Goal: Book appointment/travel/reservation

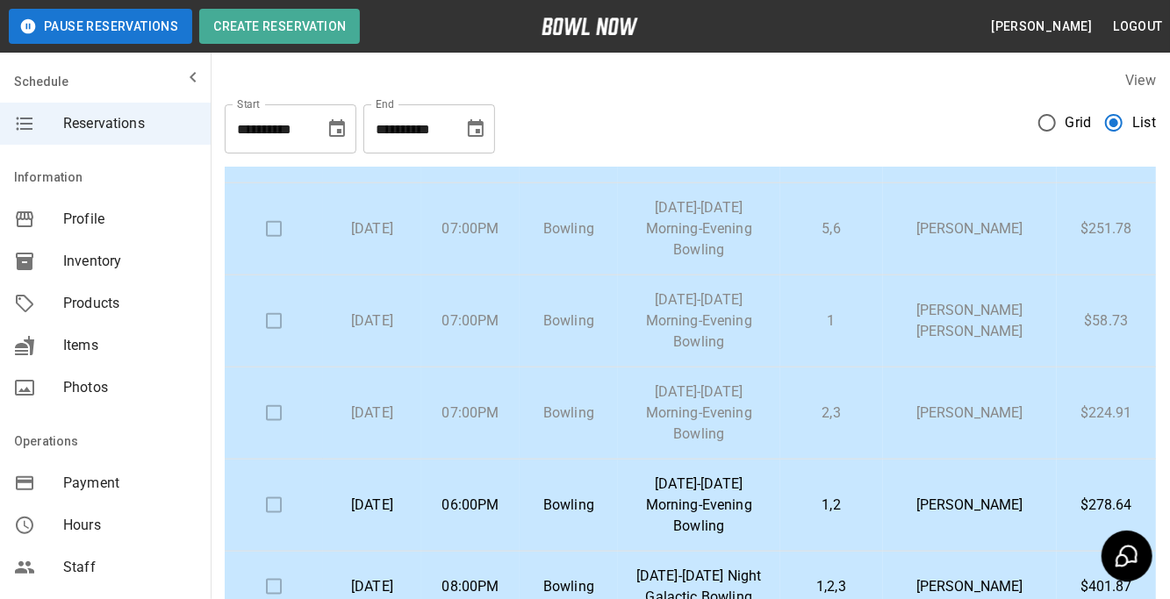
scroll to position [1067, 0]
click at [275, 413] on td at bounding box center [274, 415] width 98 height 92
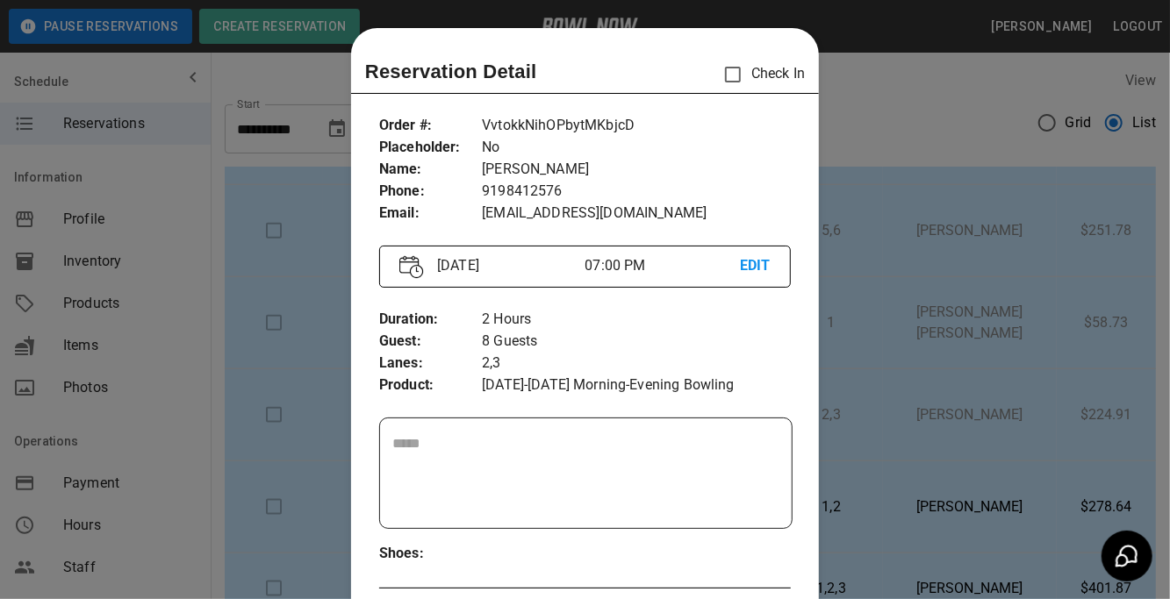
scroll to position [27, 0]
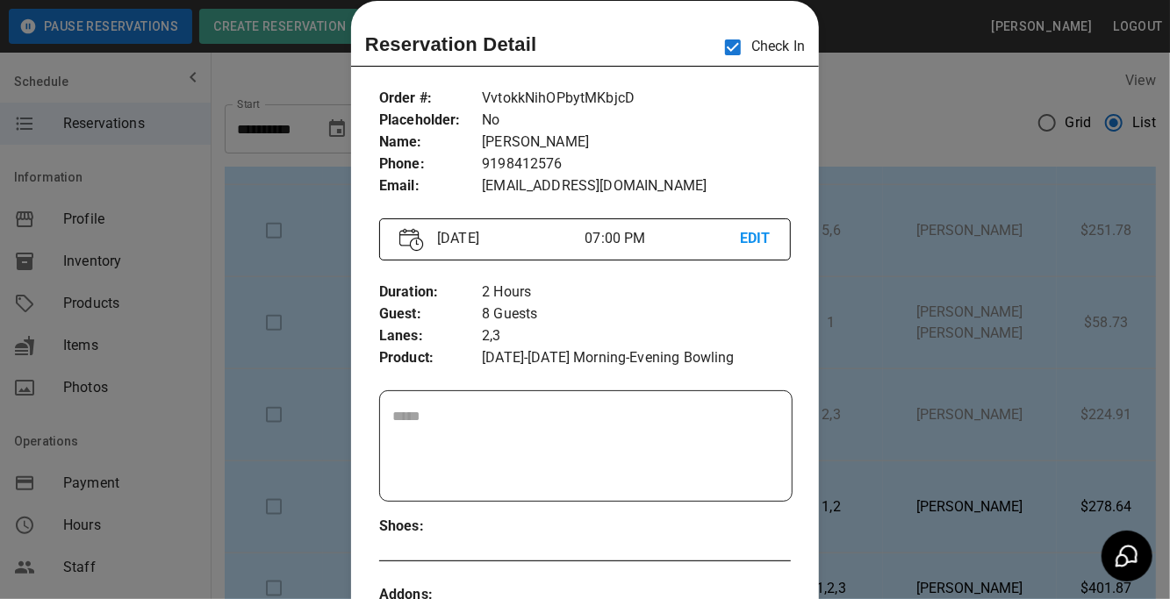
click at [847, 130] on div at bounding box center [585, 299] width 1170 height 599
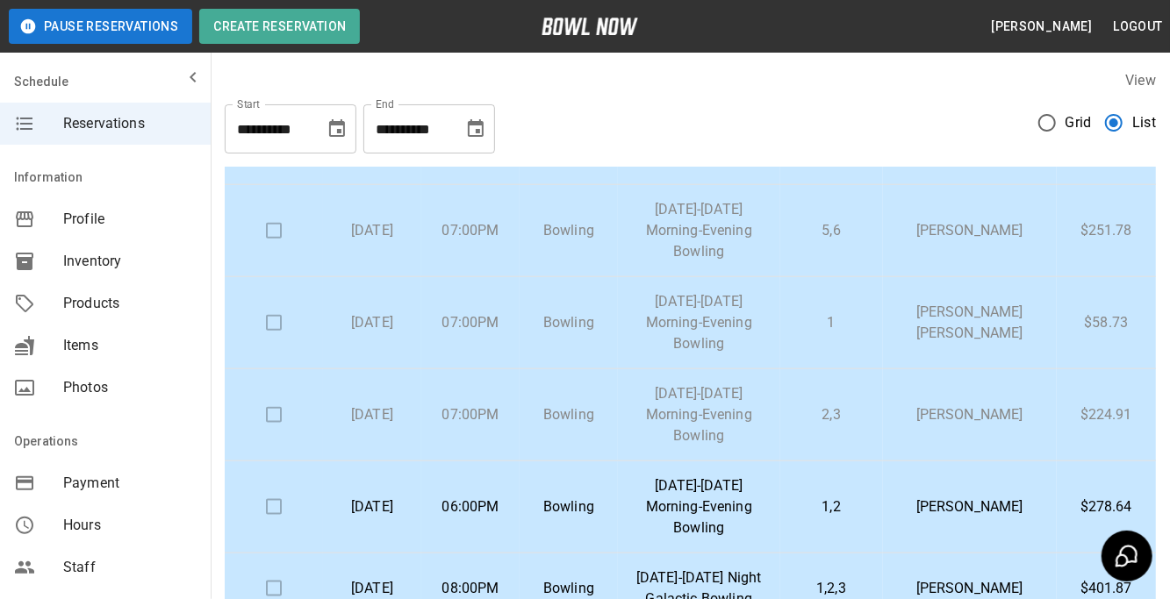
click at [279, 319] on td at bounding box center [274, 323] width 98 height 92
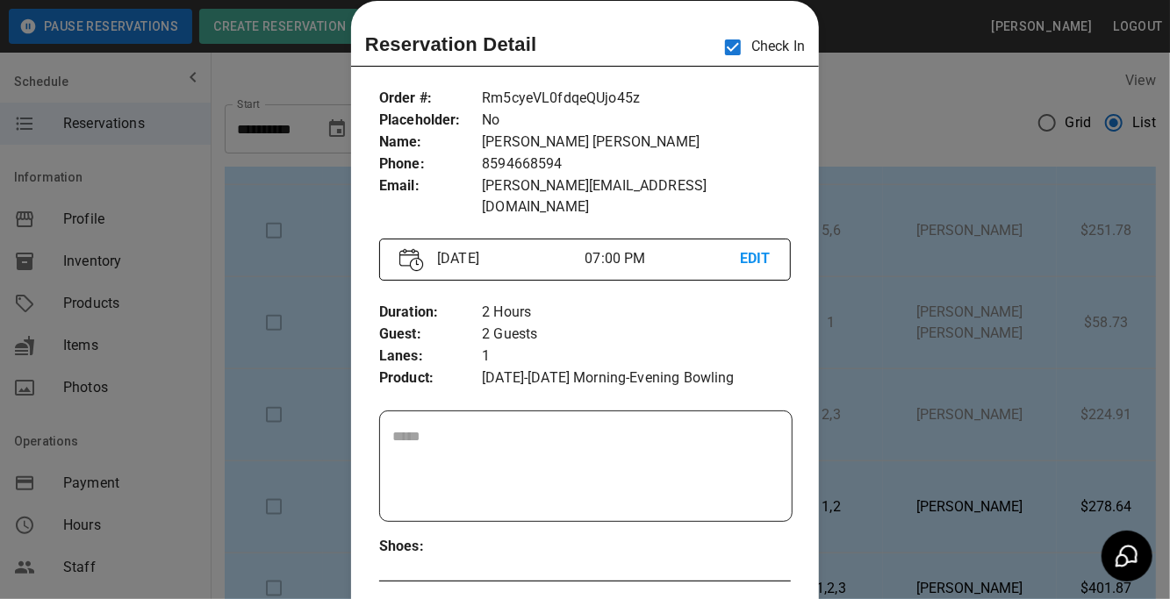
click at [871, 145] on div at bounding box center [585, 299] width 1170 height 599
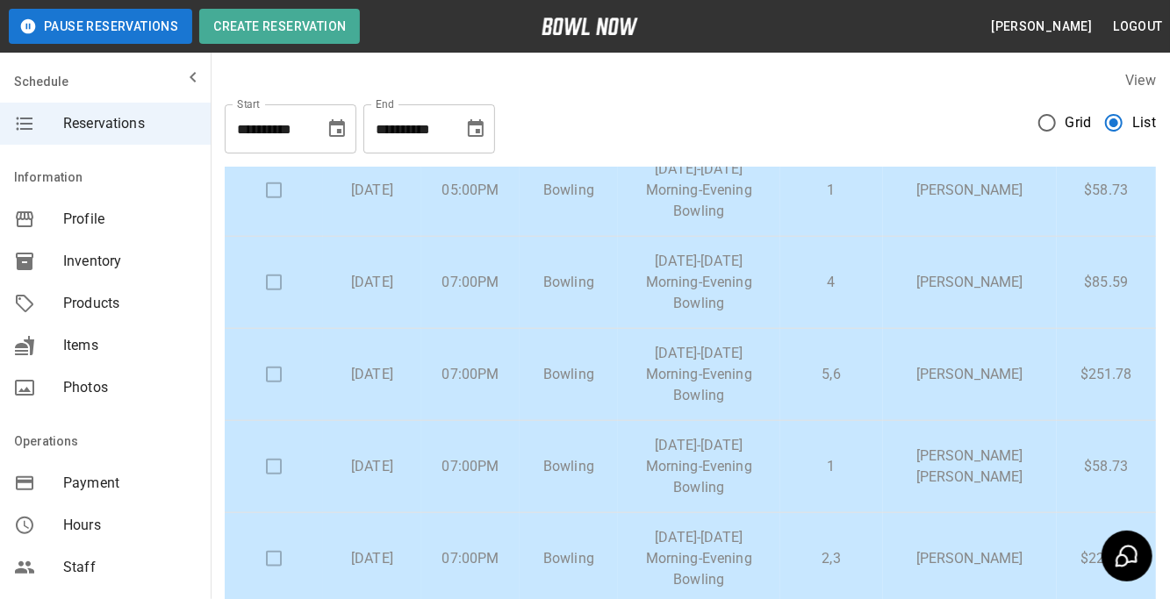
scroll to position [921, 0]
click at [407, 388] on p "[DATE]" at bounding box center [372, 377] width 70 height 21
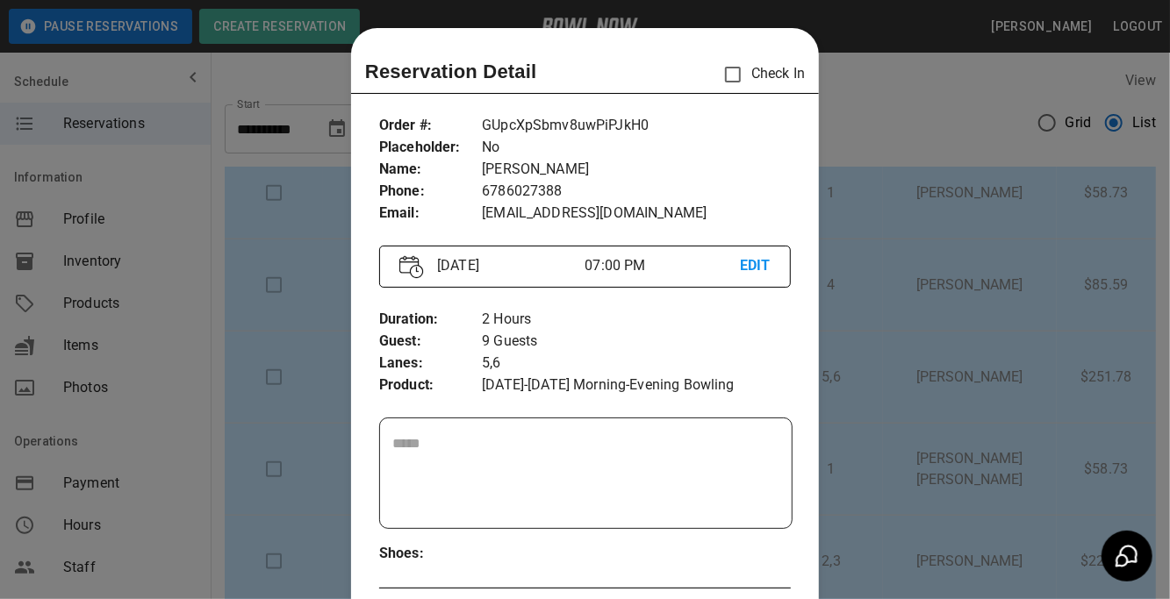
scroll to position [27, 0]
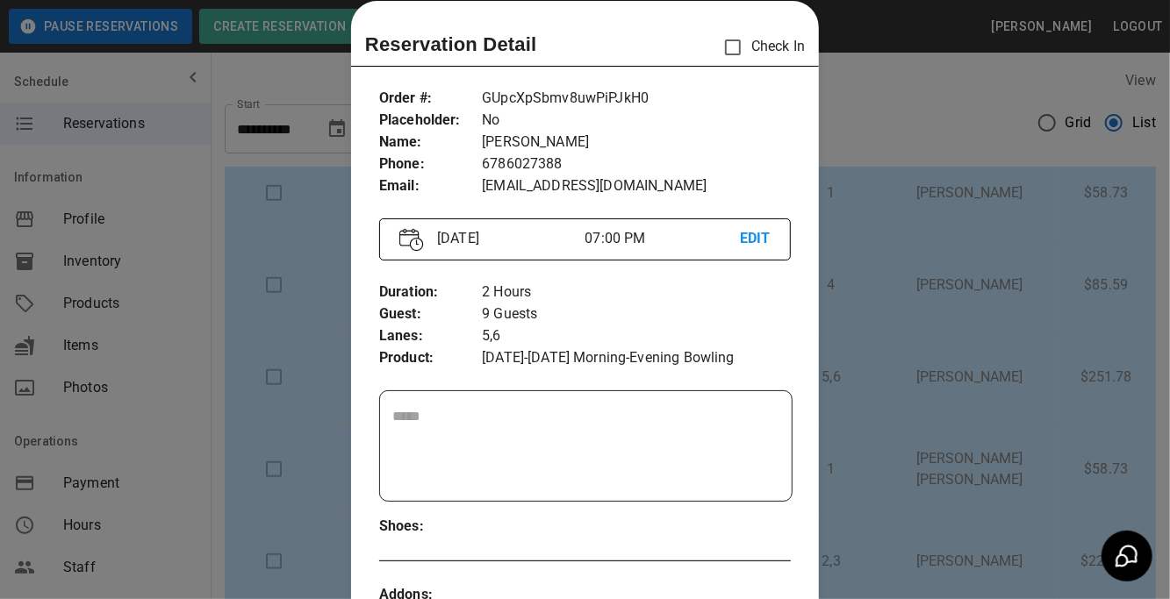
click at [915, 276] on div at bounding box center [585, 299] width 1170 height 599
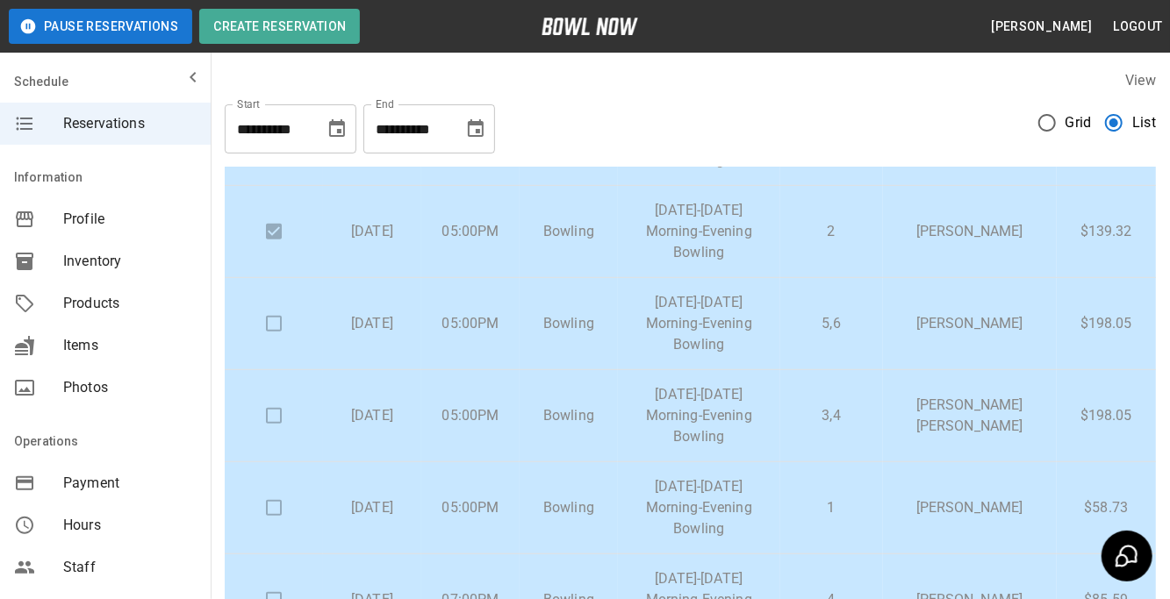
scroll to position [608, 0]
click at [951, 317] on p "[PERSON_NAME]" at bounding box center [970, 321] width 146 height 21
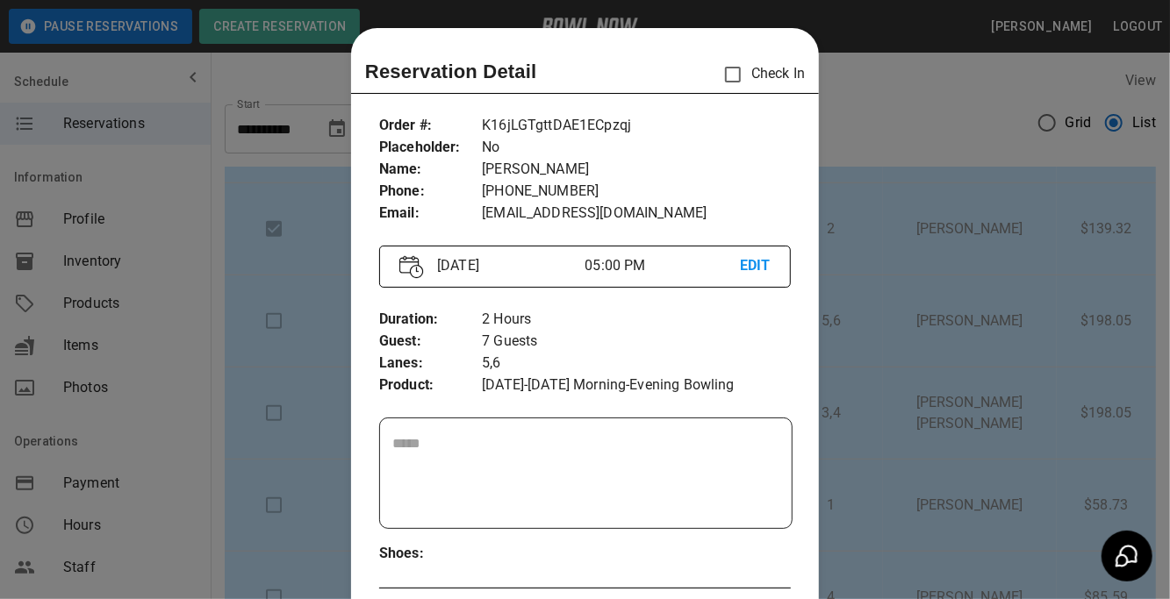
scroll to position [27, 0]
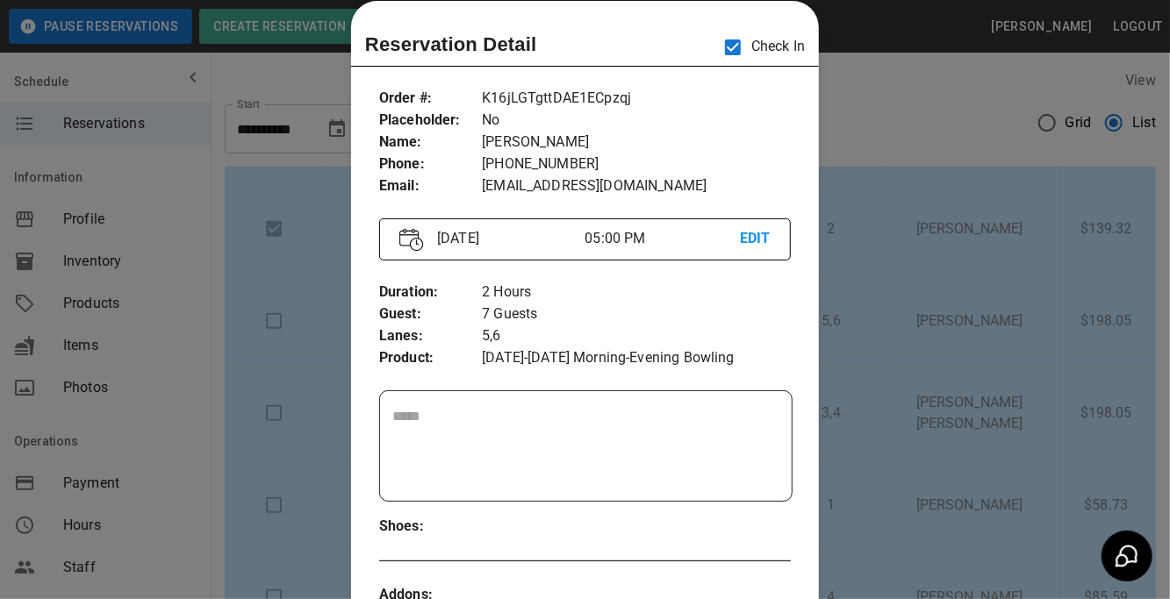
click at [873, 190] on div at bounding box center [585, 299] width 1170 height 599
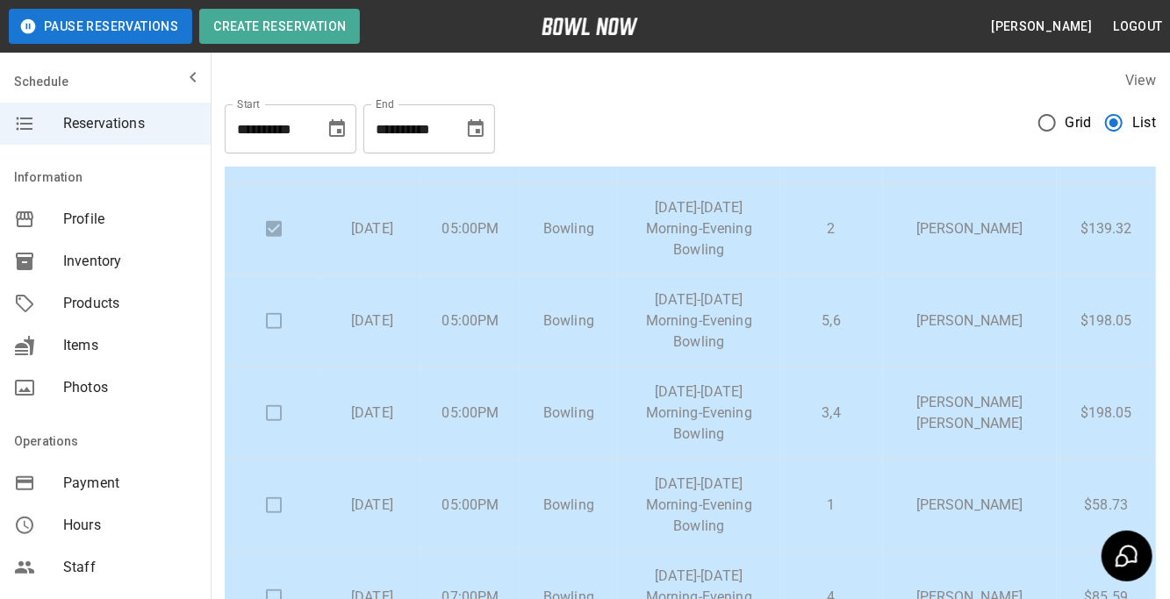
click at [979, 420] on p "[PERSON_NAME] [PERSON_NAME]" at bounding box center [970, 413] width 146 height 42
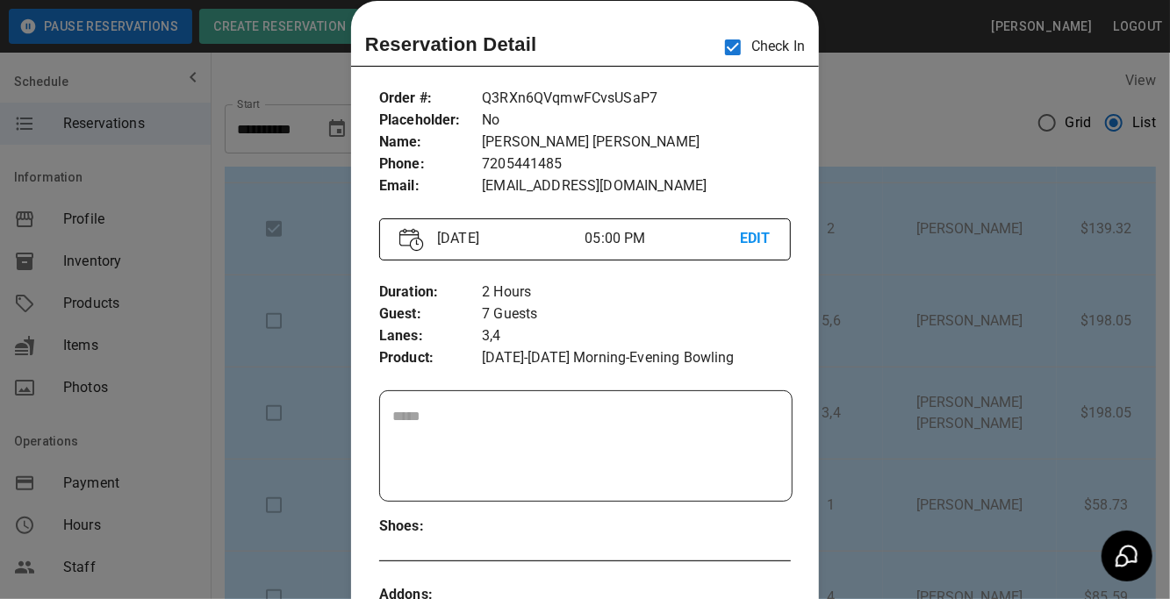
click at [932, 285] on div at bounding box center [585, 299] width 1170 height 599
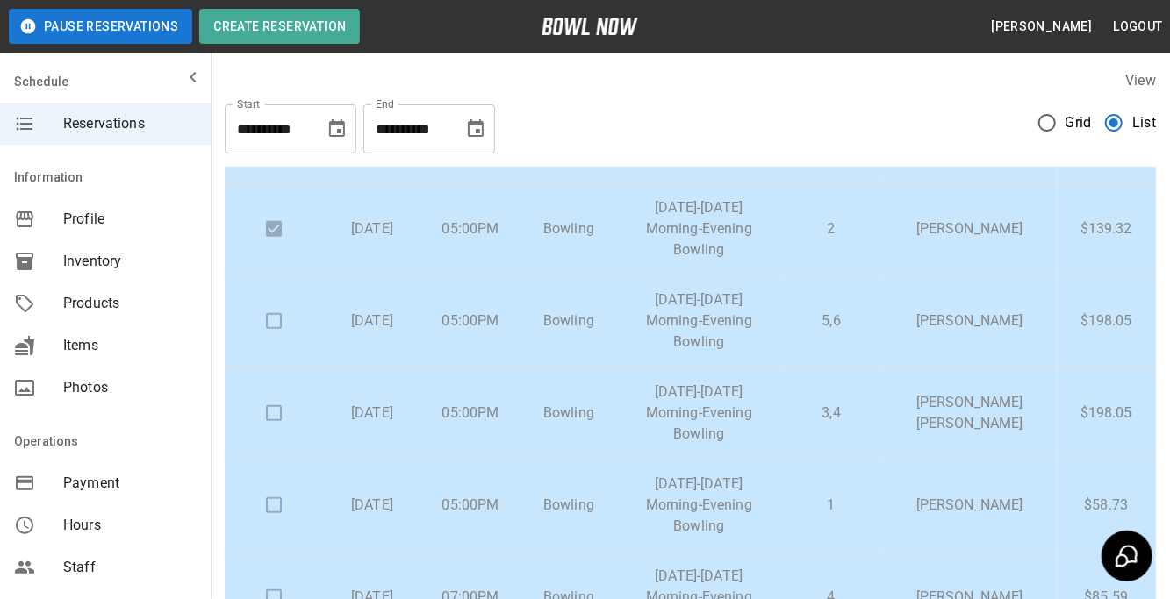
click at [998, 495] on p "[PERSON_NAME]" at bounding box center [970, 505] width 146 height 21
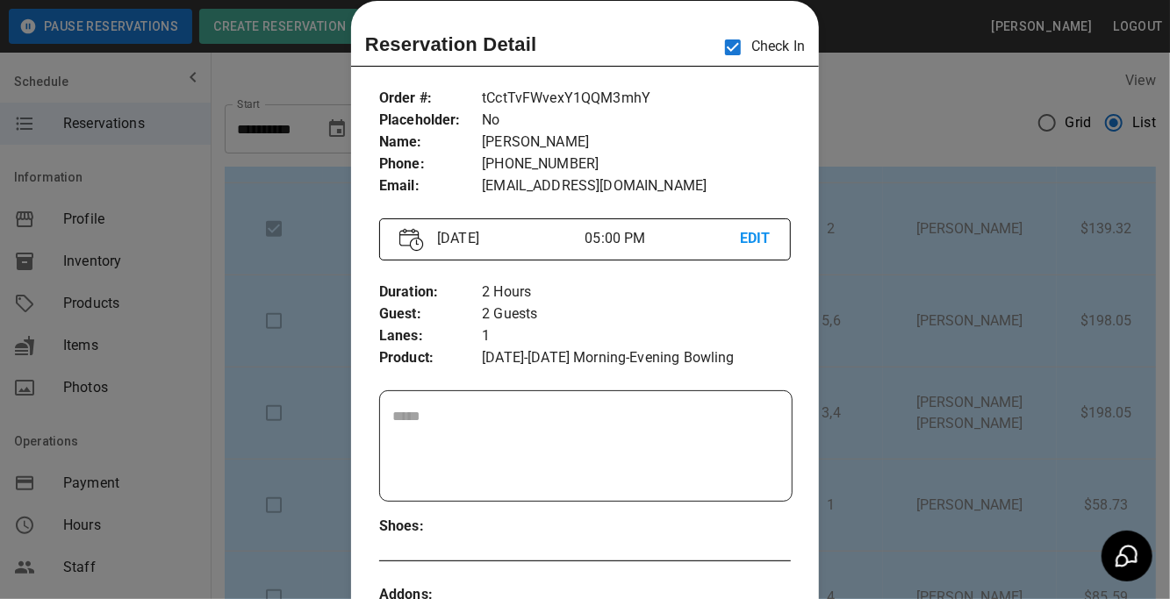
click at [950, 255] on div at bounding box center [585, 299] width 1170 height 599
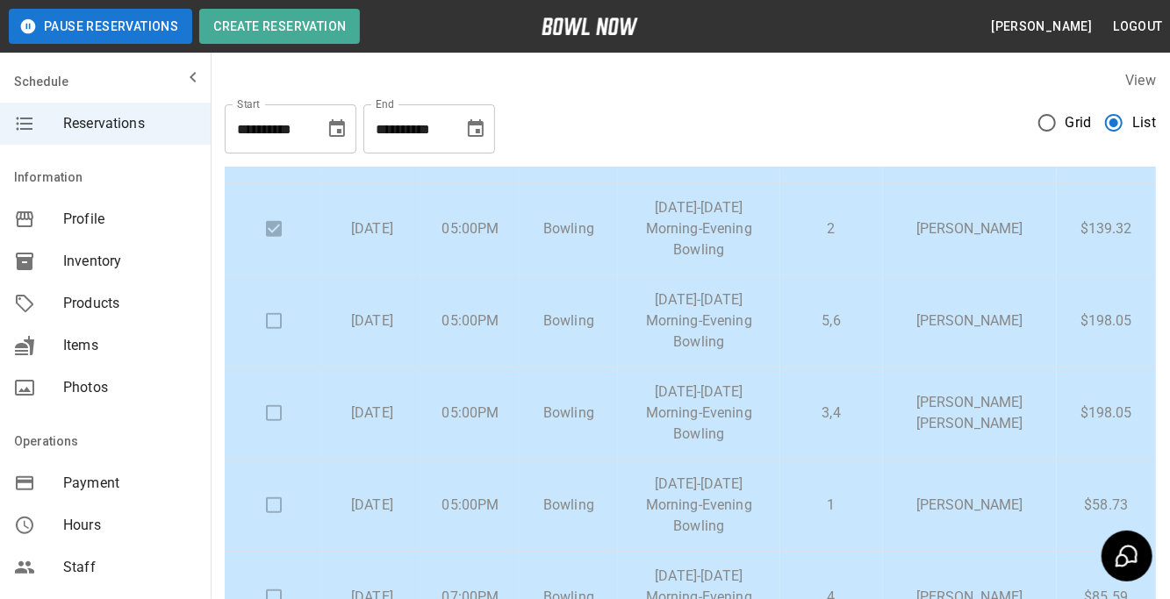
click at [810, 120] on div "**********" at bounding box center [690, 121] width 931 height 63
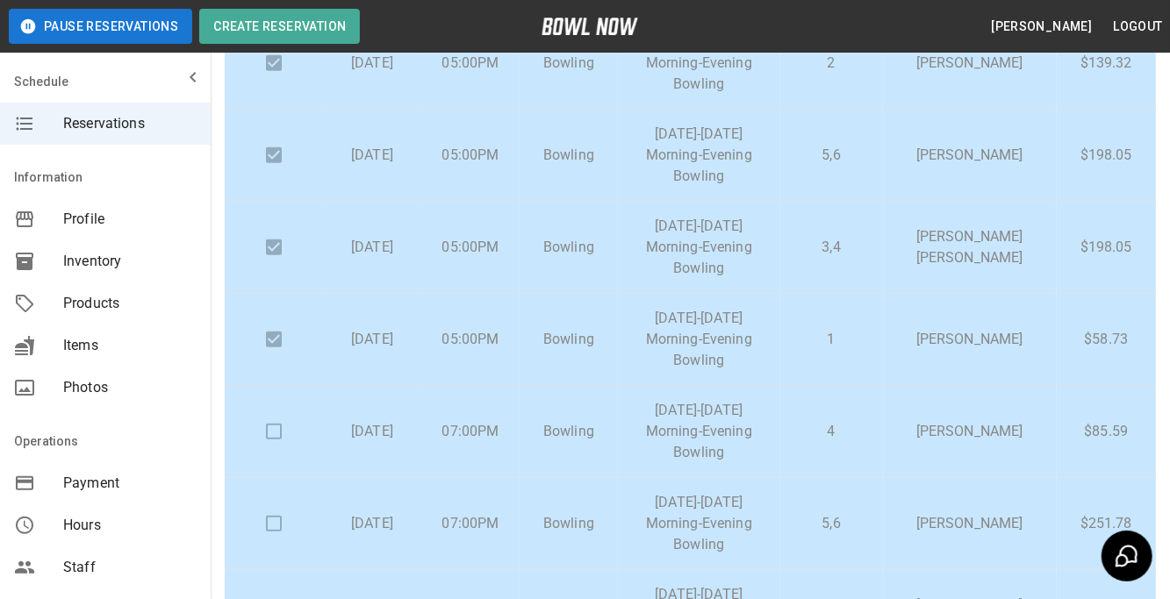
scroll to position [630, 0]
click at [281, 342] on td at bounding box center [274, 344] width 98 height 92
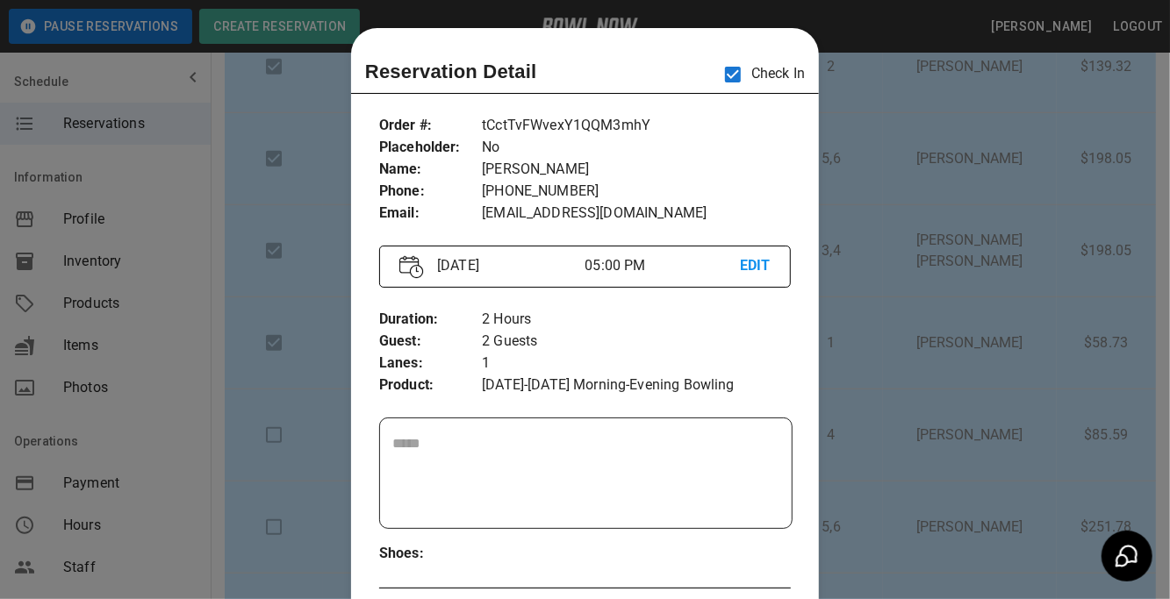
scroll to position [27, 0]
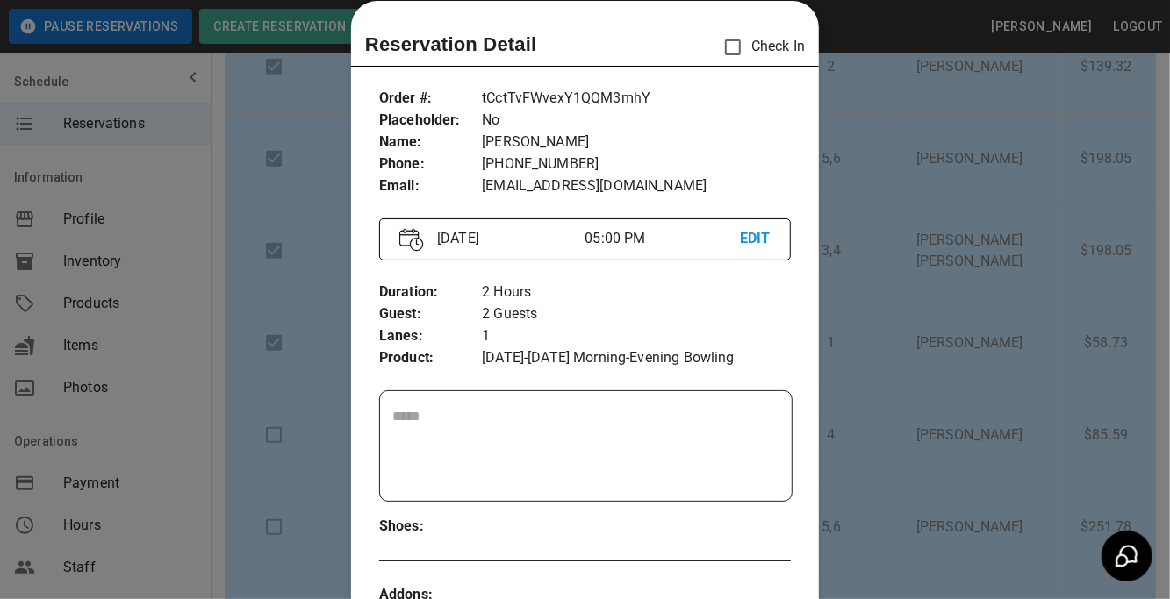
click at [1027, 272] on div at bounding box center [585, 299] width 1170 height 599
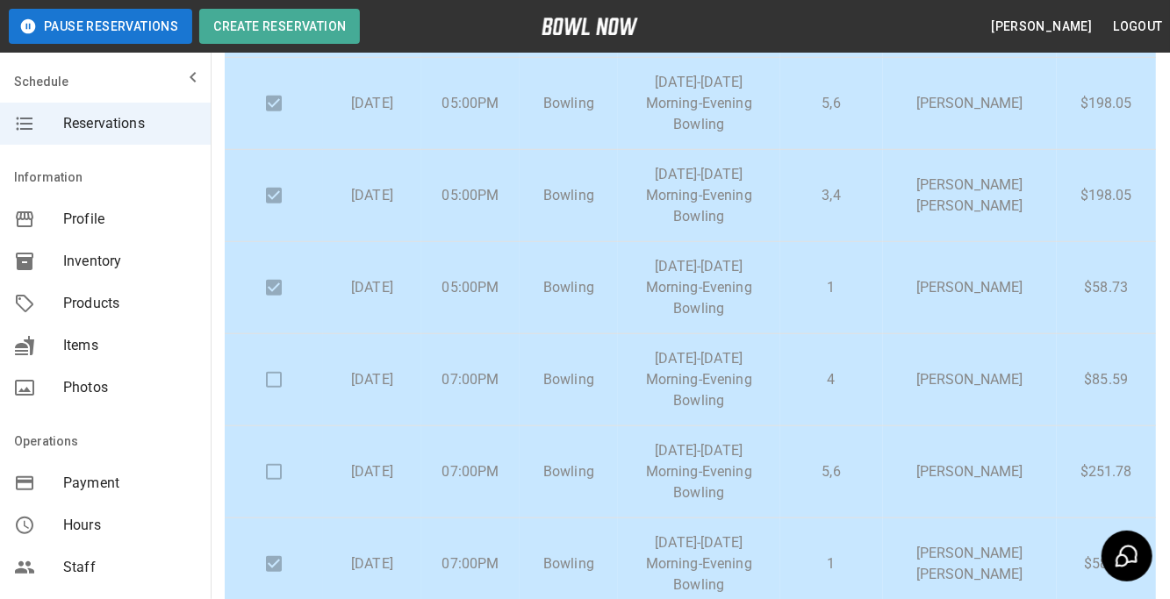
scroll to position [688, 0]
click at [984, 380] on p "[PERSON_NAME]" at bounding box center [970, 377] width 146 height 21
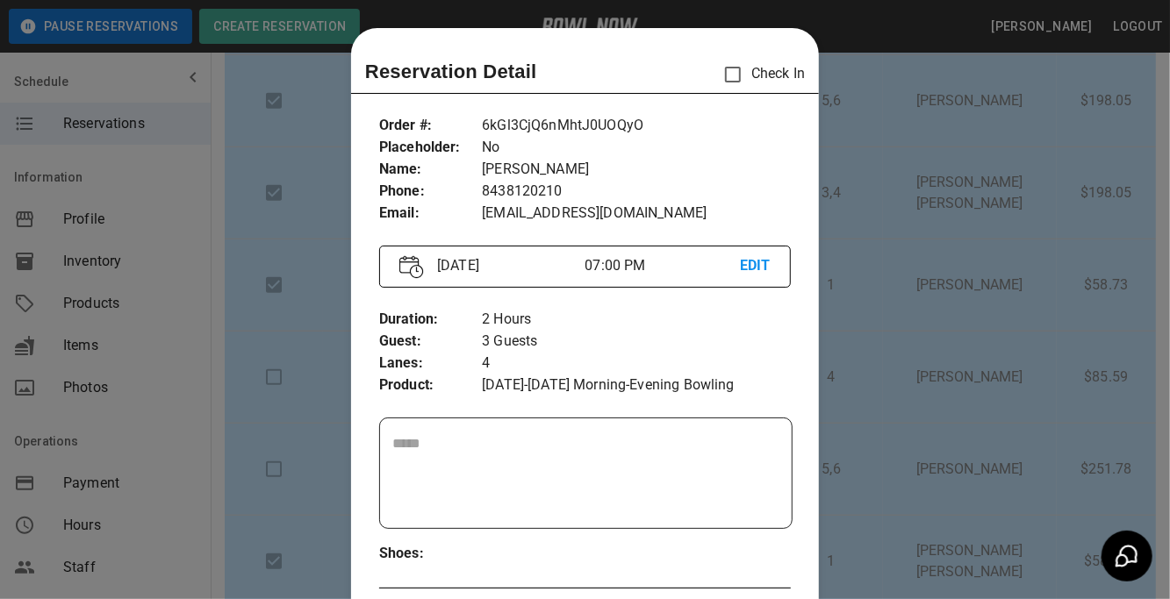
scroll to position [27, 0]
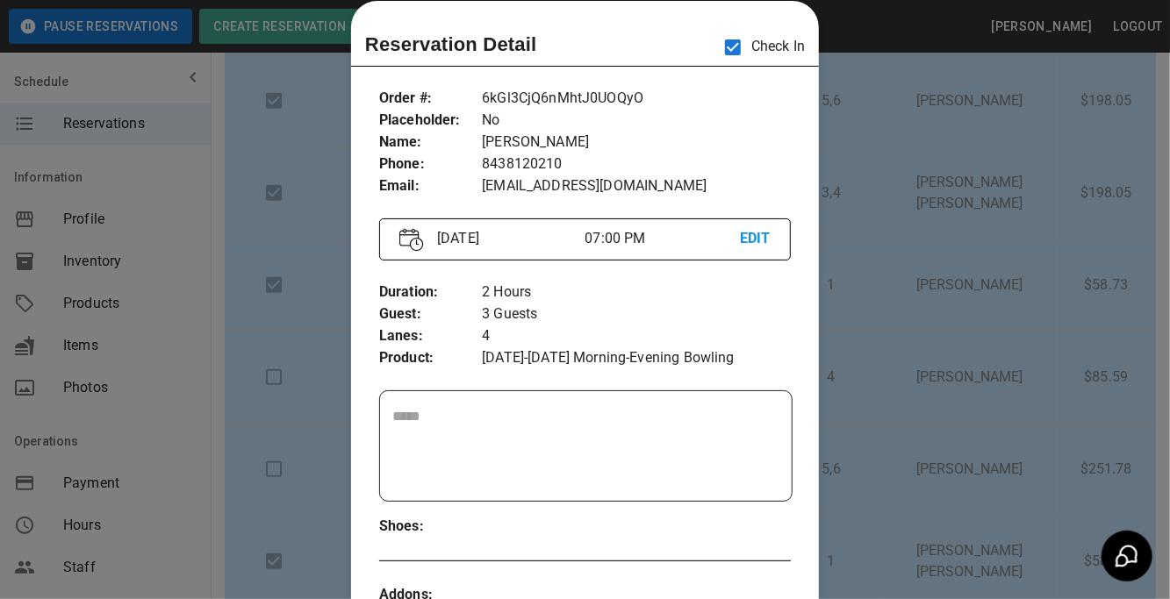
click at [894, 238] on div at bounding box center [585, 299] width 1170 height 599
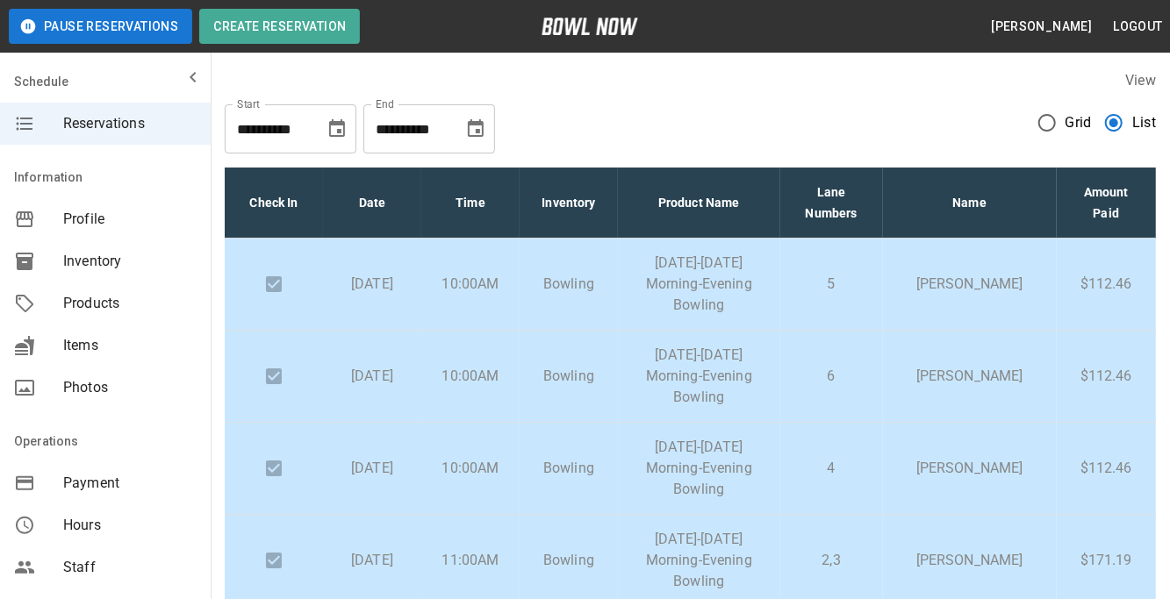
click at [655, 89] on div "View" at bounding box center [690, 80] width 931 height 20
